Goal: Information Seeking & Learning: Learn about a topic

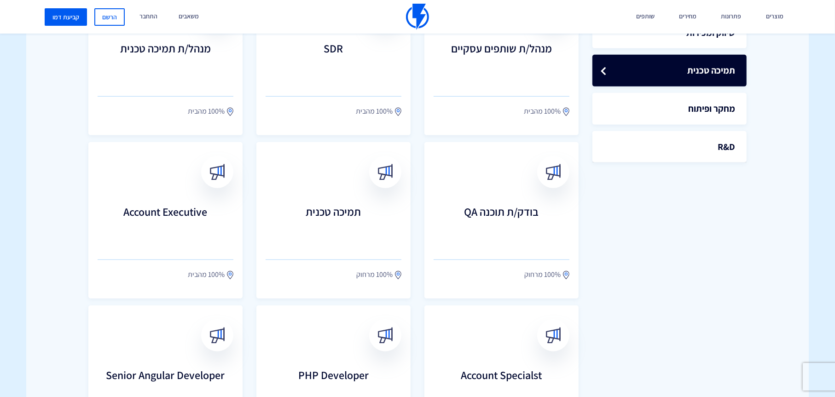
scroll to position [337, 0]
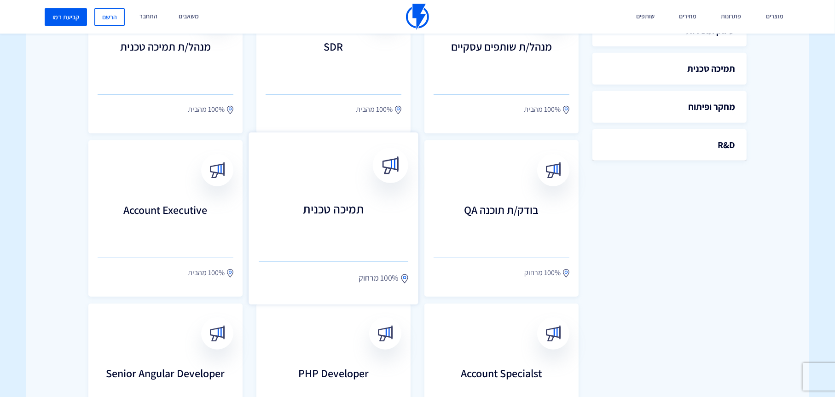
click at [348, 209] on h3 "תמיכה טכנית" at bounding box center [334, 223] width 150 height 41
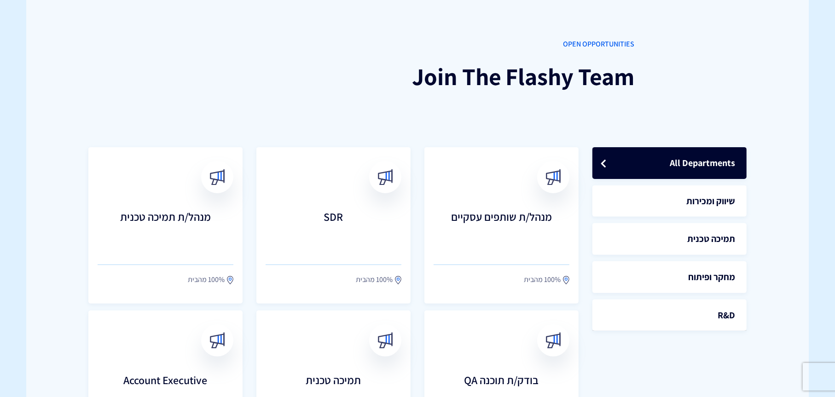
scroll to position [168, 0]
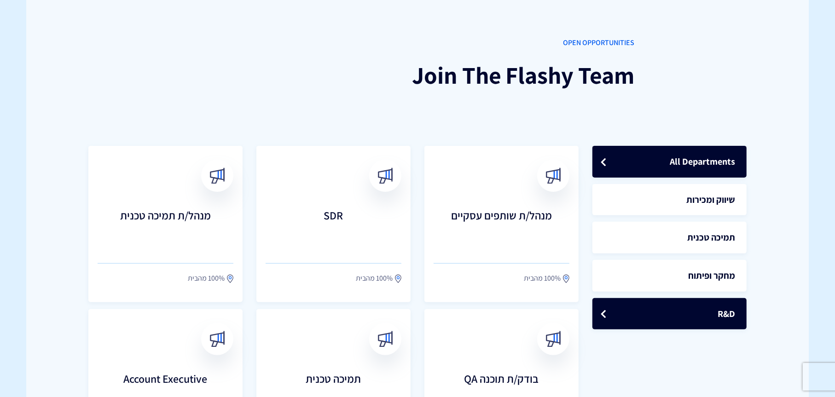
click at [682, 313] on link "R&D" at bounding box center [669, 314] width 154 height 32
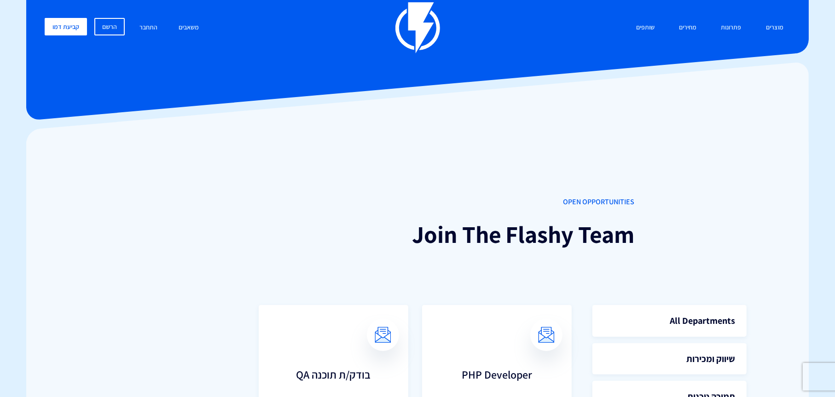
scroll to position [0, 0]
